Goal: Information Seeking & Learning: Find specific fact

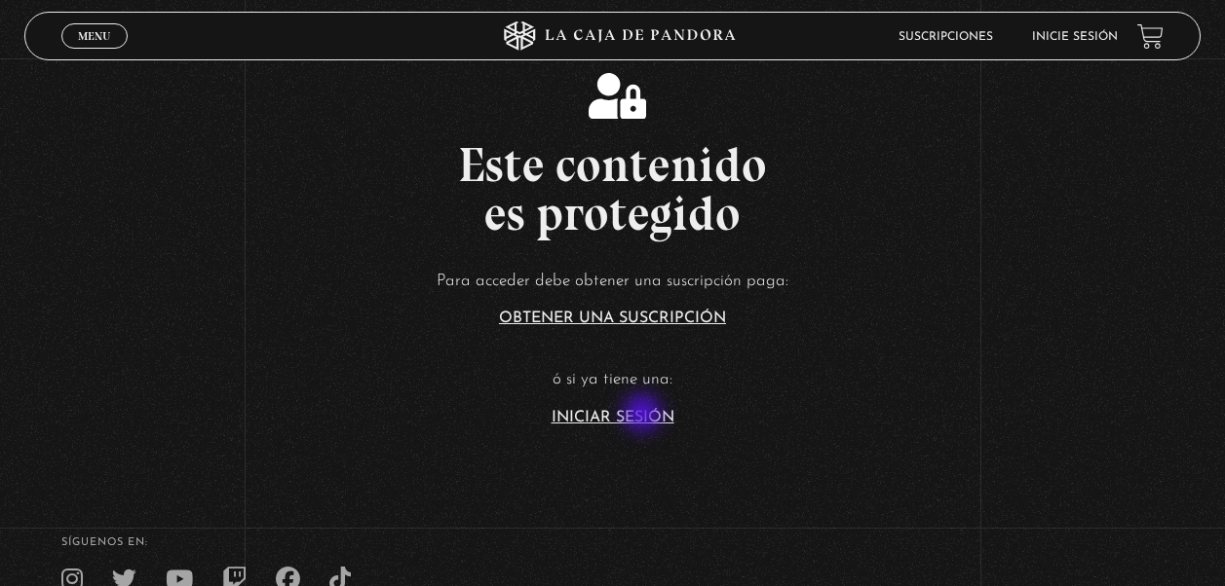
click at [644, 415] on link "Iniciar Sesión" at bounding box center [612, 418] width 123 height 16
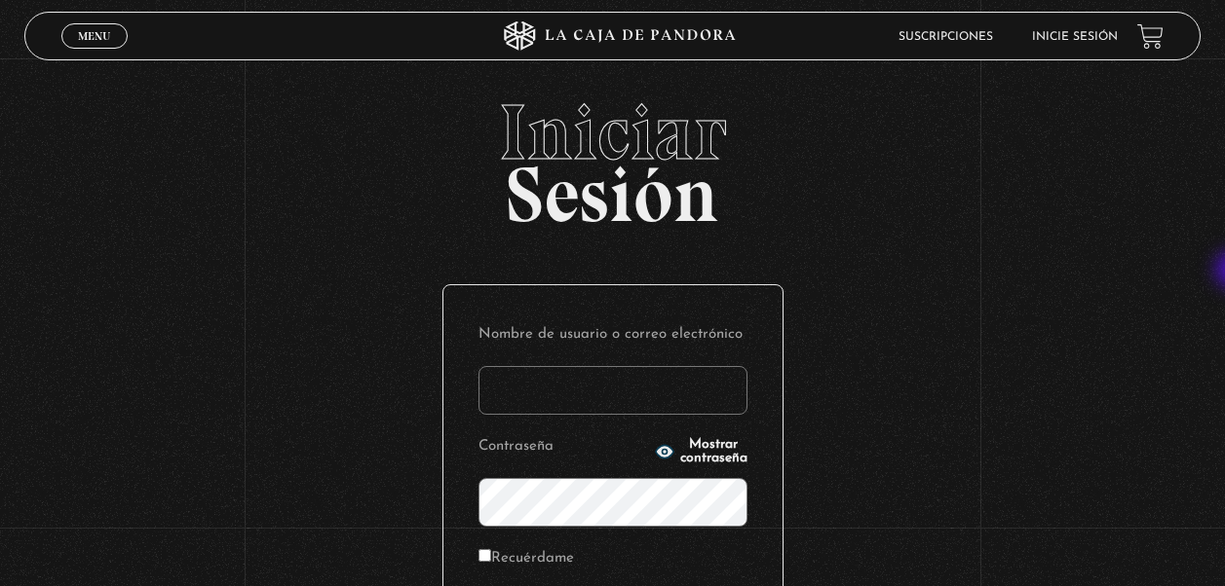
type input "[EMAIL_ADDRESS][DOMAIN_NAME]"
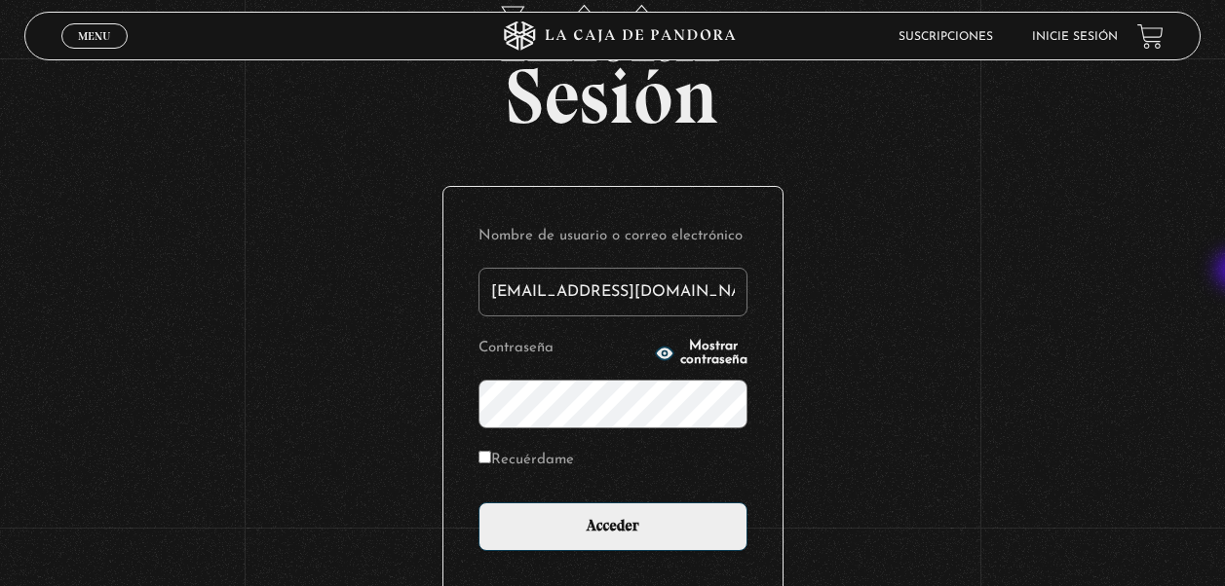
scroll to position [109, 0]
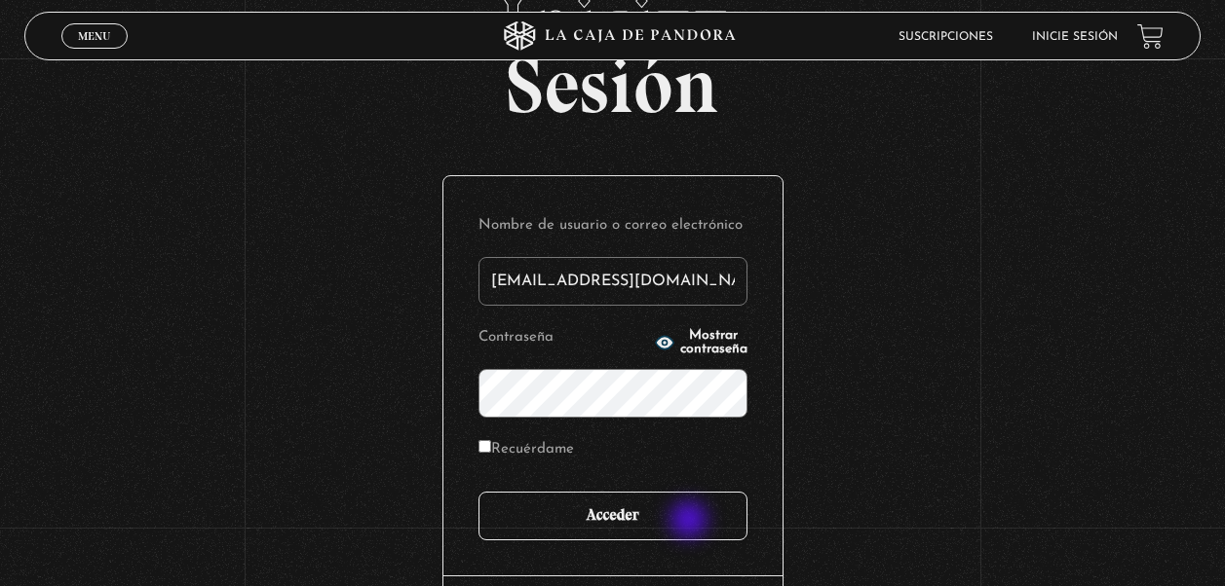
click at [691, 522] on input "Acceder" at bounding box center [612, 516] width 269 height 49
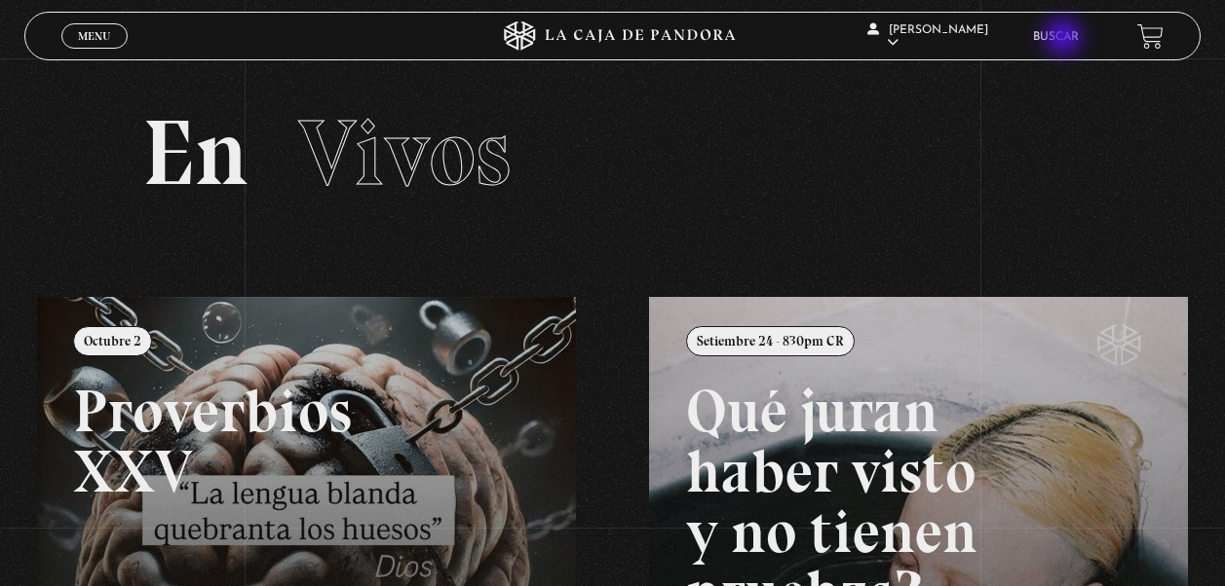
click at [1065, 39] on link "Buscar" at bounding box center [1056, 37] width 46 height 12
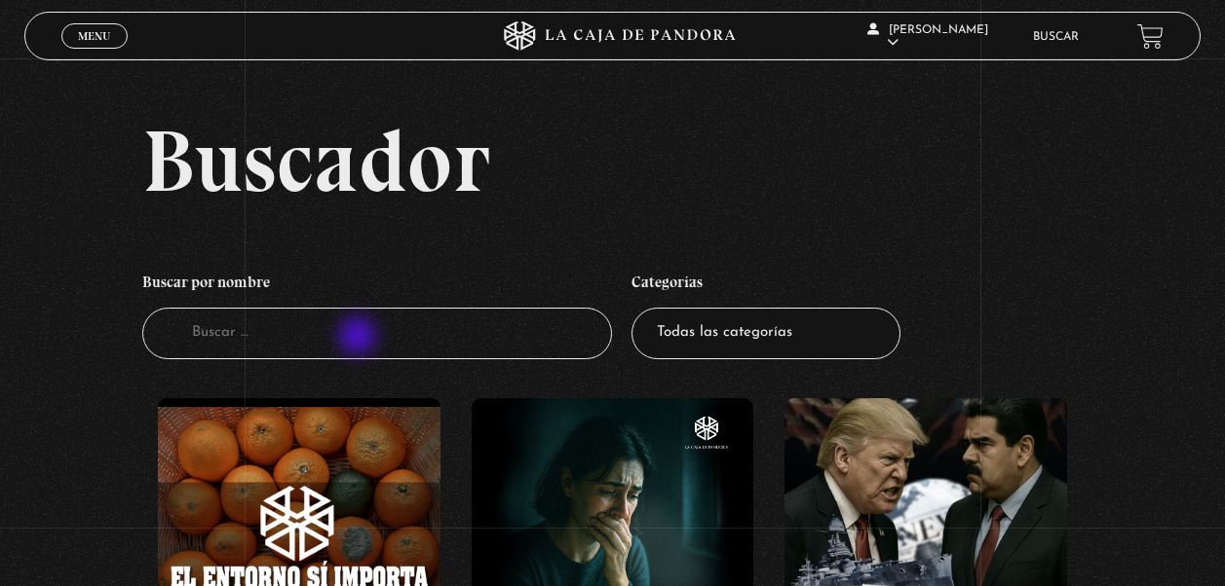
click at [359, 338] on input "Buscador" at bounding box center [377, 334] width 471 height 52
type input "nahual"
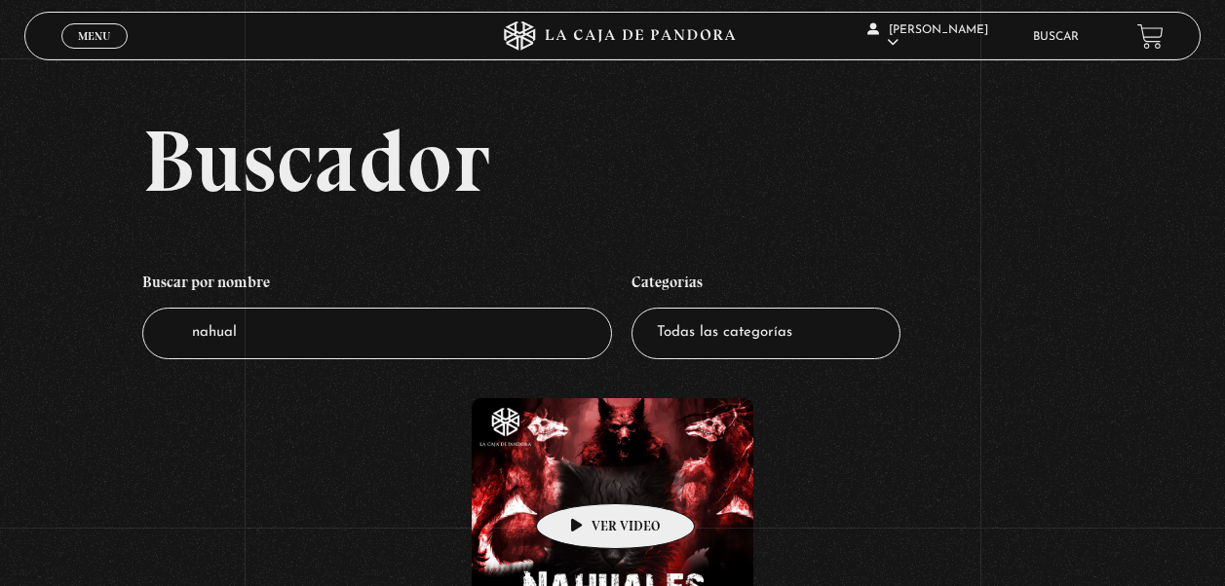
click at [585, 474] on figure at bounding box center [613, 539] width 283 height 283
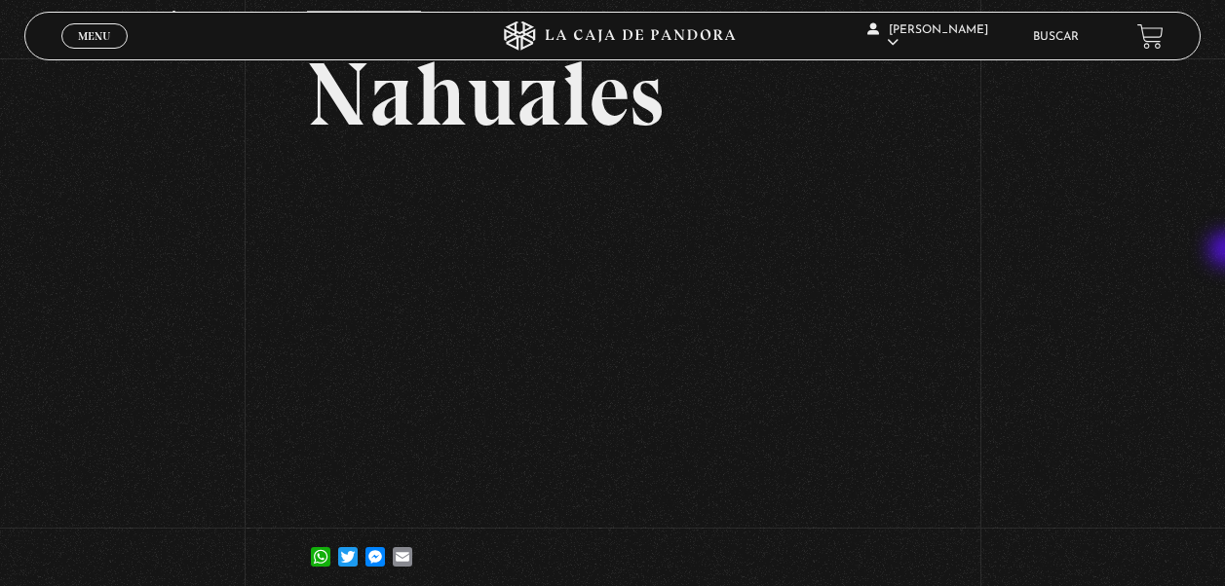
scroll to position [161, 0]
